Goal: Transaction & Acquisition: Purchase product/service

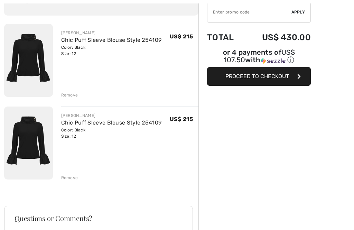
scroll to position [66, 0]
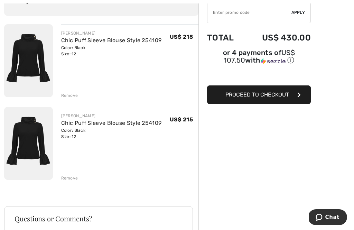
click at [71, 181] on div "JOSEPH RIBKOFF Chic Puff Sleeve Blouse Style 254109 Color: Black Size: 12 Final…" at bounding box center [101, 200] width 194 height 352
click at [70, 182] on div "JOSEPH RIBKOFF Chic Puff Sleeve Blouse Style 254109 Color: Black Size: 12 Final…" at bounding box center [101, 200] width 194 height 352
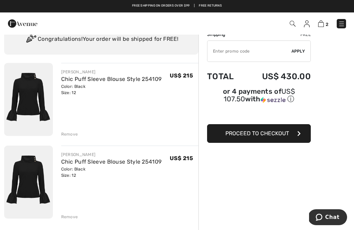
scroll to position [27, 0]
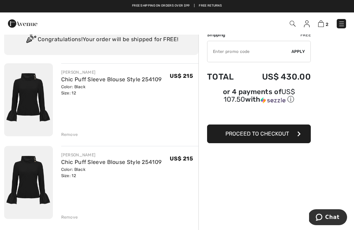
click at [72, 136] on div "Remove" at bounding box center [69, 134] width 17 height 6
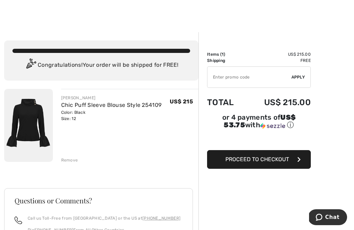
scroll to position [0, 0]
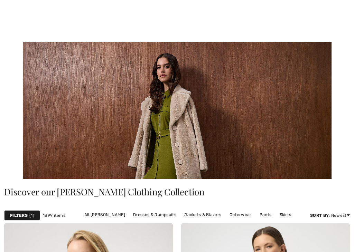
scroll to position [4153, 0]
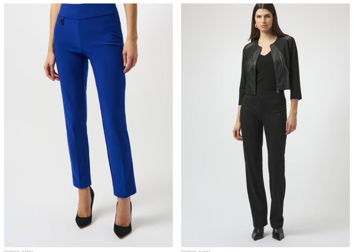
checkbox input "true"
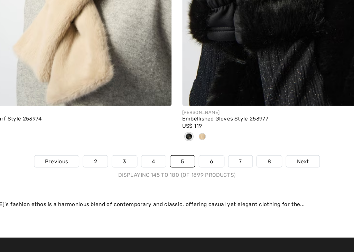
scroll to position [5406, 0]
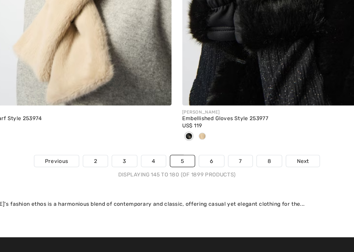
click at [270, 178] on span "Next" at bounding box center [274, 181] width 9 height 6
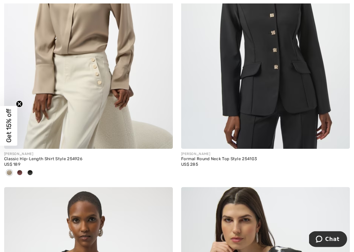
scroll to position [911, 0]
click at [94, 106] on img at bounding box center [88, 22] width 169 height 253
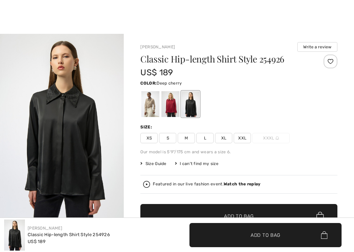
scroll to position [23, 0]
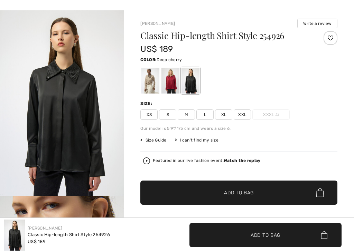
click at [172, 83] on div at bounding box center [170, 81] width 18 height 26
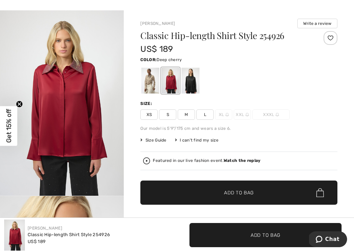
scroll to position [0, 0]
click at [154, 142] on span "Size Guide" at bounding box center [153, 140] width 26 height 6
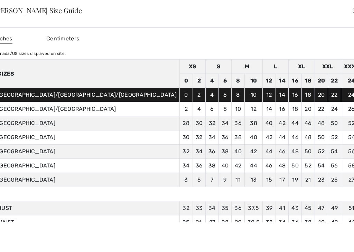
click at [352, 15] on div "✕" at bounding box center [355, 10] width 7 height 15
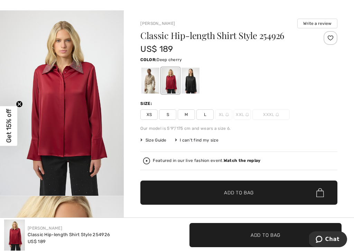
click at [206, 114] on span "L" at bounding box center [204, 115] width 17 height 10
click at [247, 194] on span "Add to Bag" at bounding box center [239, 192] width 30 height 7
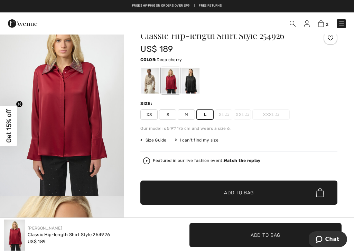
click at [320, 23] on img at bounding box center [321, 23] width 6 height 7
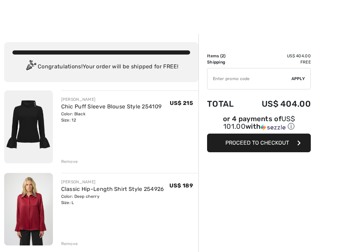
checkbox input "true"
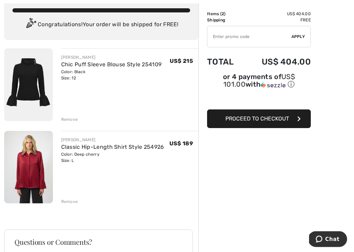
scroll to position [42, 0]
